Goal: Information Seeking & Learning: Learn about a topic

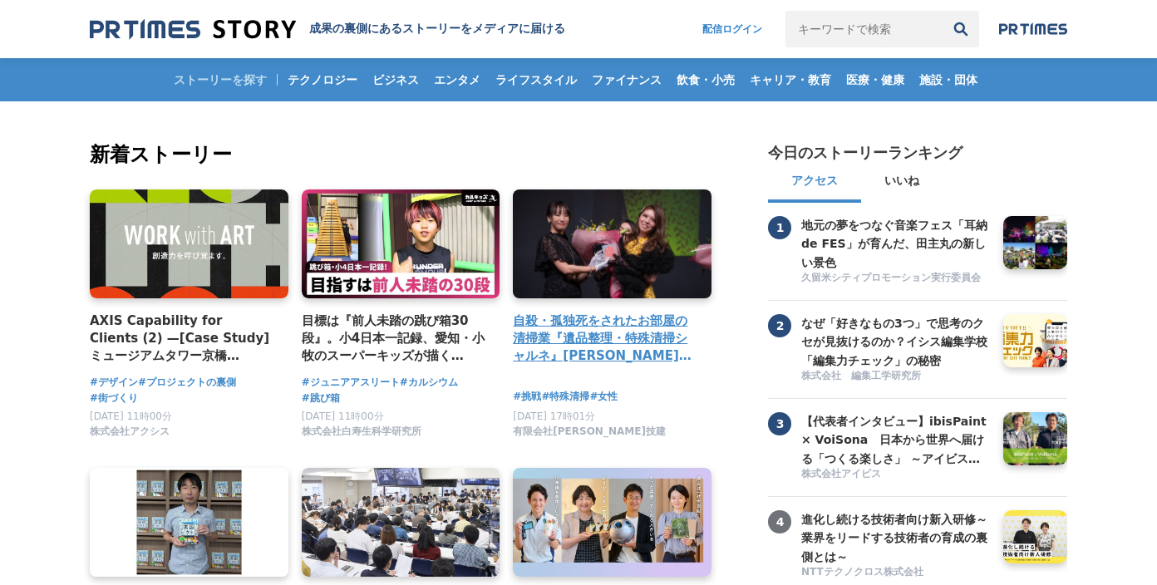
click at [602, 268] on link at bounding box center [612, 244] width 209 height 115
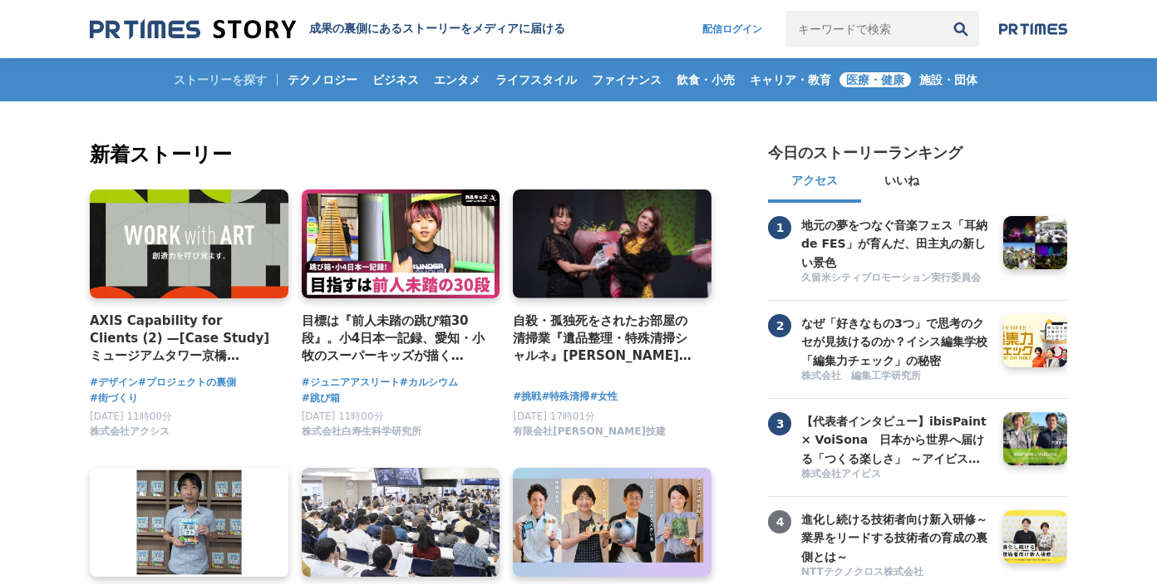
click at [888, 79] on span "医療・健康" at bounding box center [875, 79] width 71 height 15
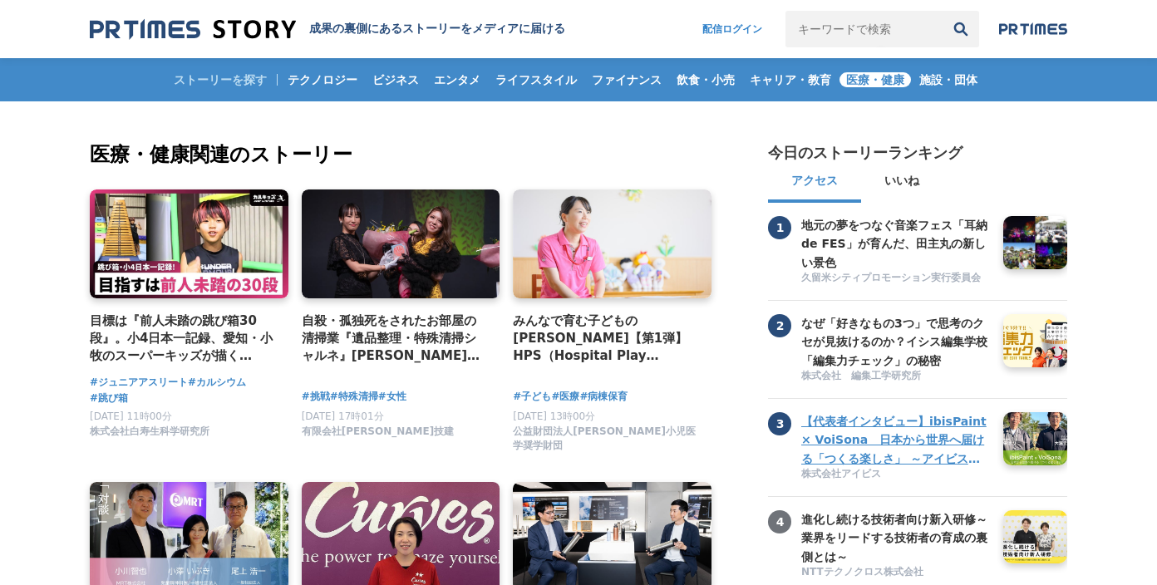
click at [865, 445] on h3 "【代表者インタビュー】ibisPaint × VoiSona　日本から世界へ届ける「つくる楽しさ」 ～アイビスがテクノスピーチと挑戦する、新しい創作文化の形成～" at bounding box center [896, 440] width 190 height 56
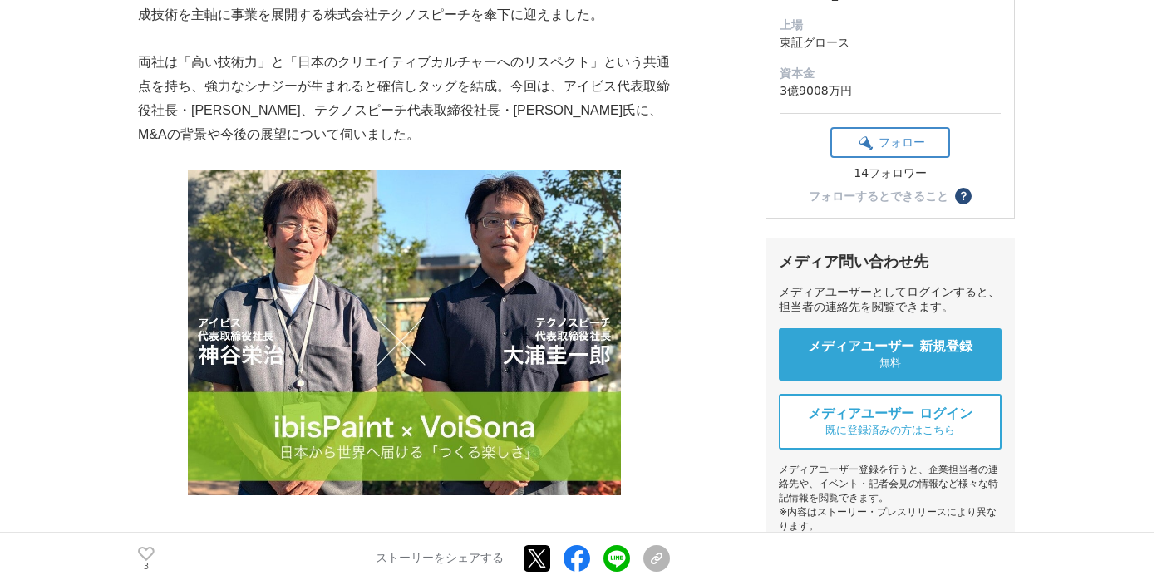
scroll to position [367, 0]
